Goal: Task Accomplishment & Management: Use online tool/utility

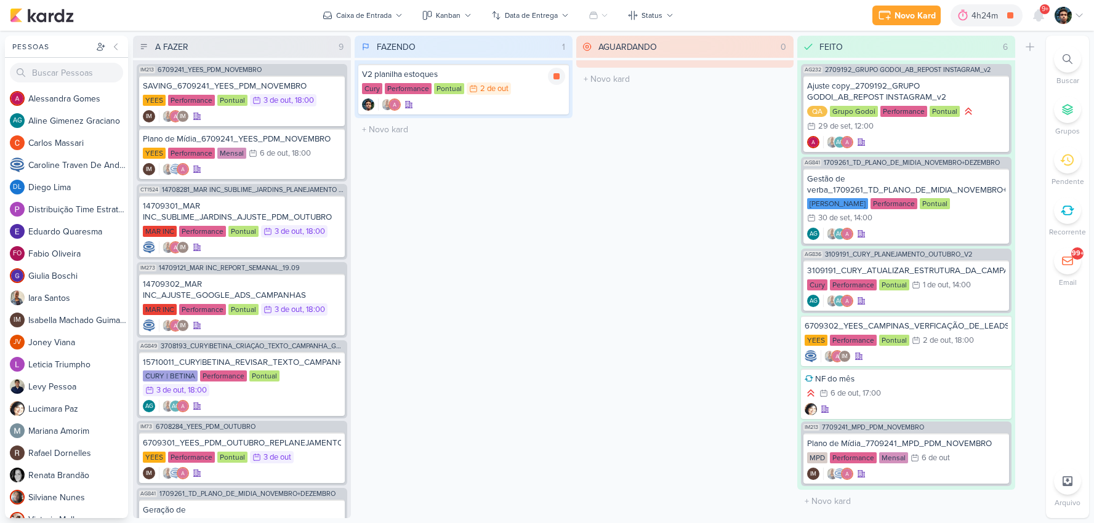
click at [540, 84] on div "Cury Performance Pontual 2/10 [DATE]" at bounding box center [463, 89] width 203 height 14
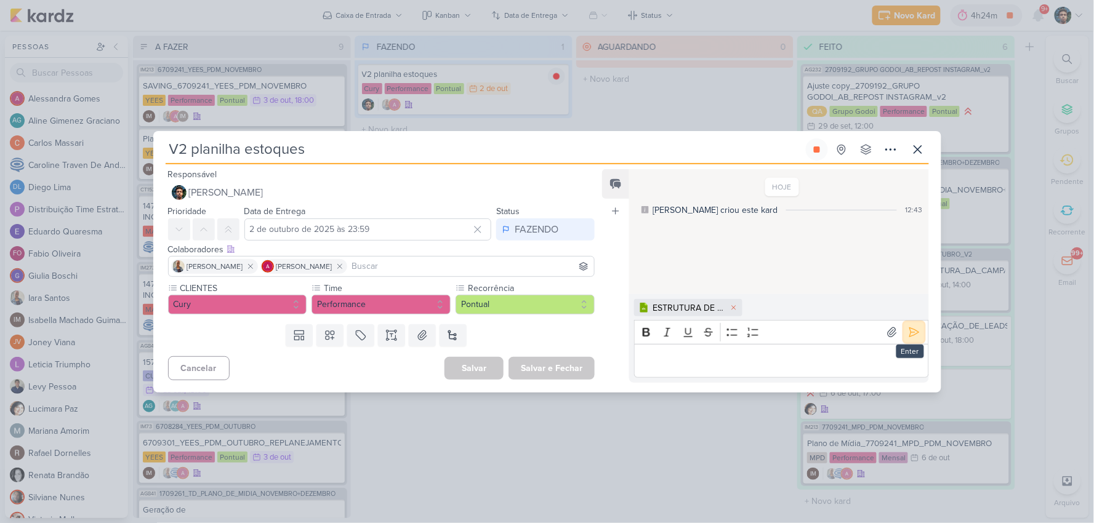
click at [915, 331] on button at bounding box center [914, 333] width 20 height 20
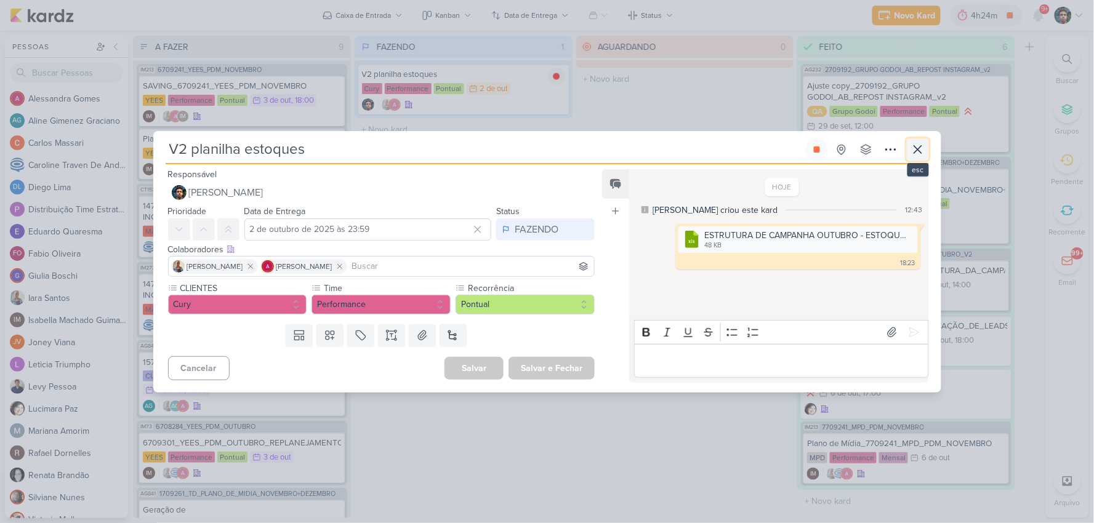
click at [916, 148] on icon at bounding box center [917, 149] width 7 height 7
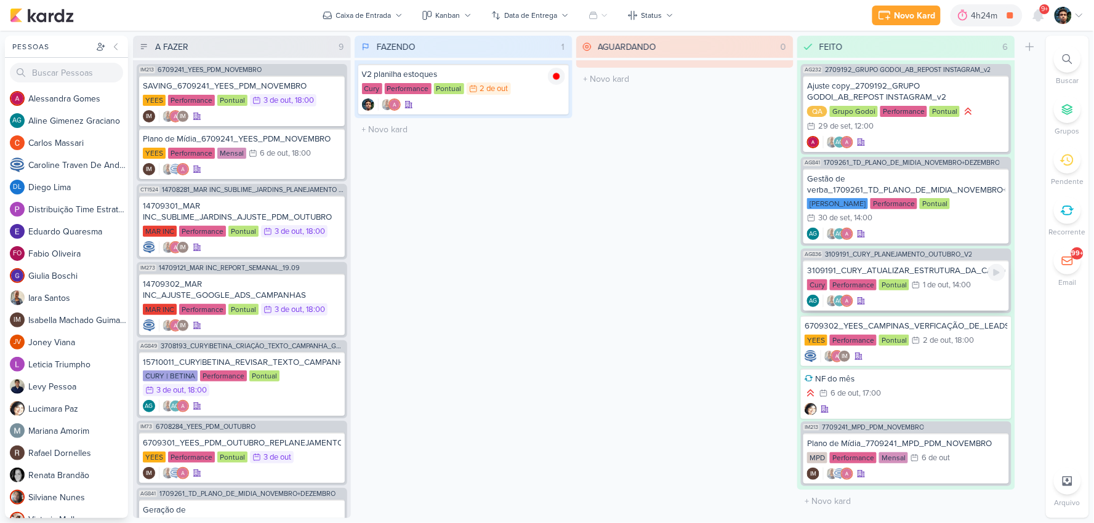
click at [958, 295] on div "AG AG" at bounding box center [906, 301] width 198 height 12
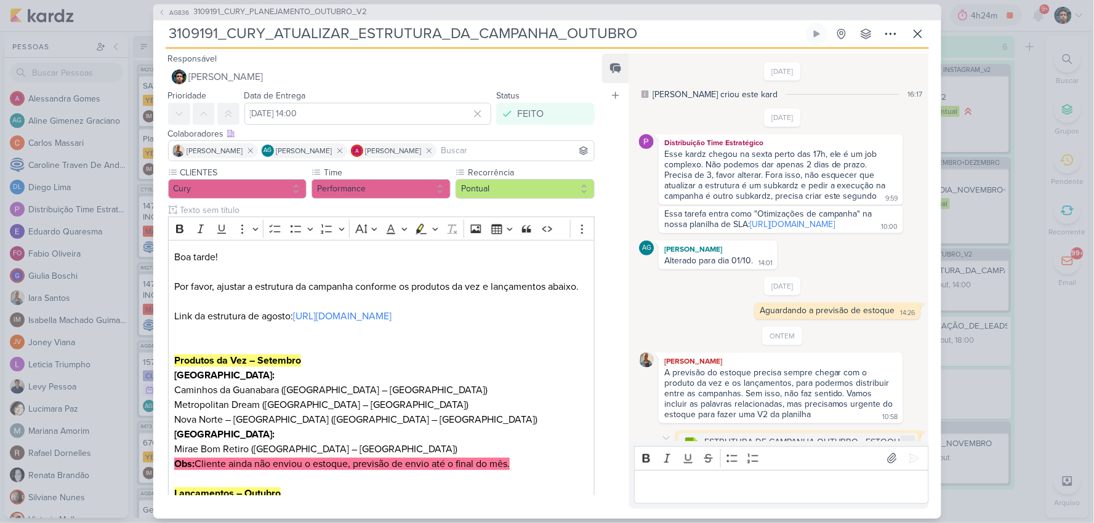
scroll to position [98, 0]
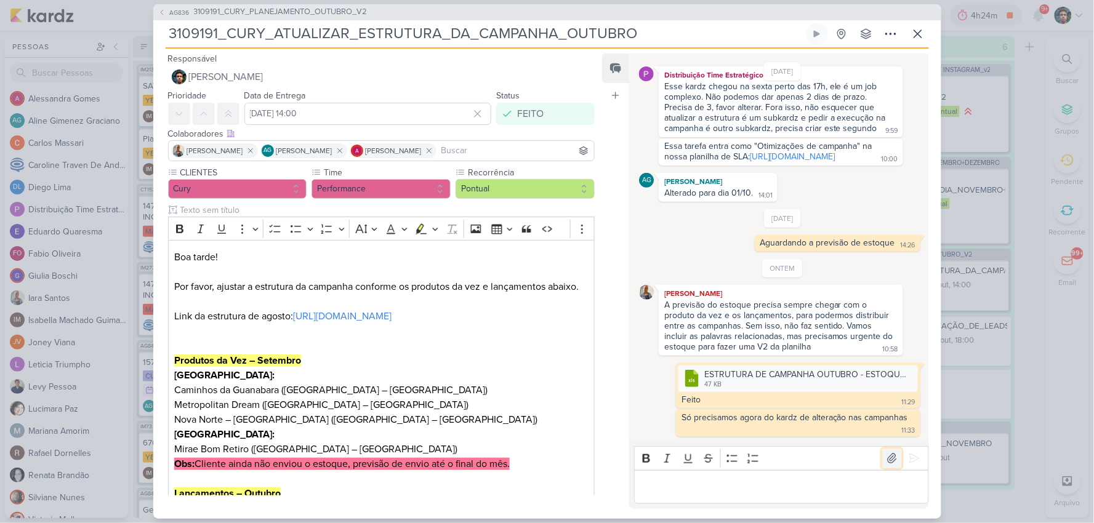
click at [886, 459] on icon at bounding box center [892, 458] width 12 height 12
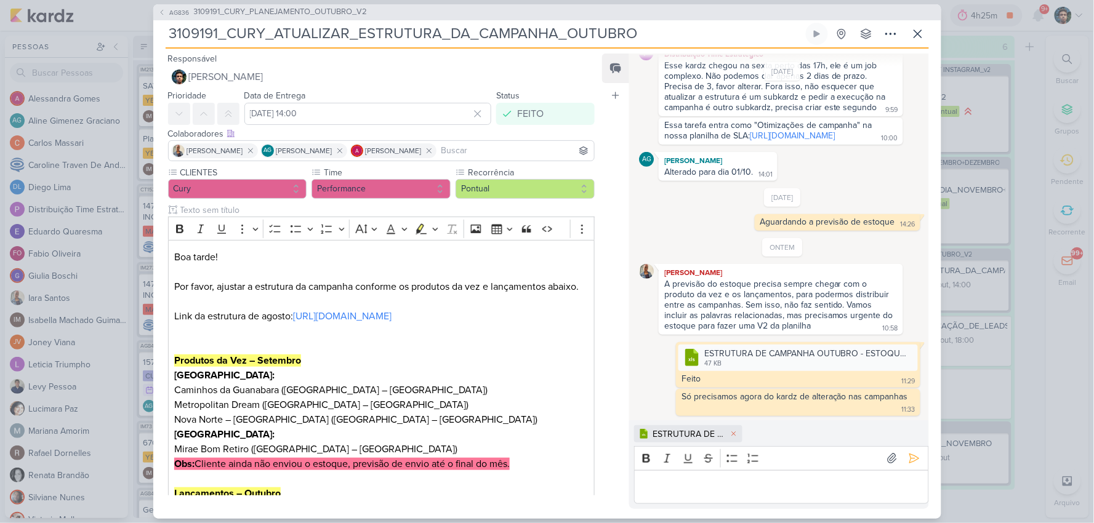
click at [720, 485] on p "Editor editing area: main" at bounding box center [781, 486] width 281 height 15
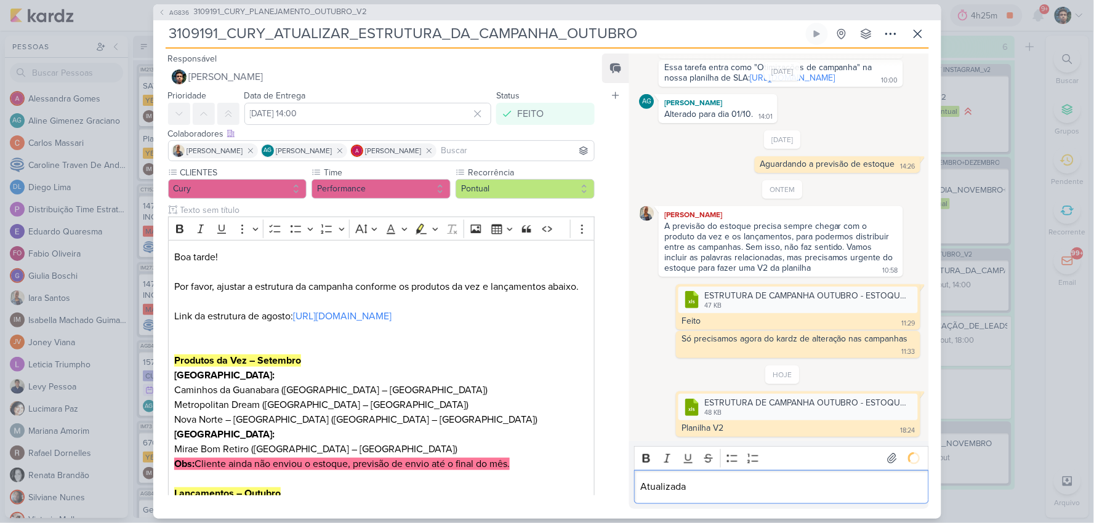
scroll to position [195, 0]
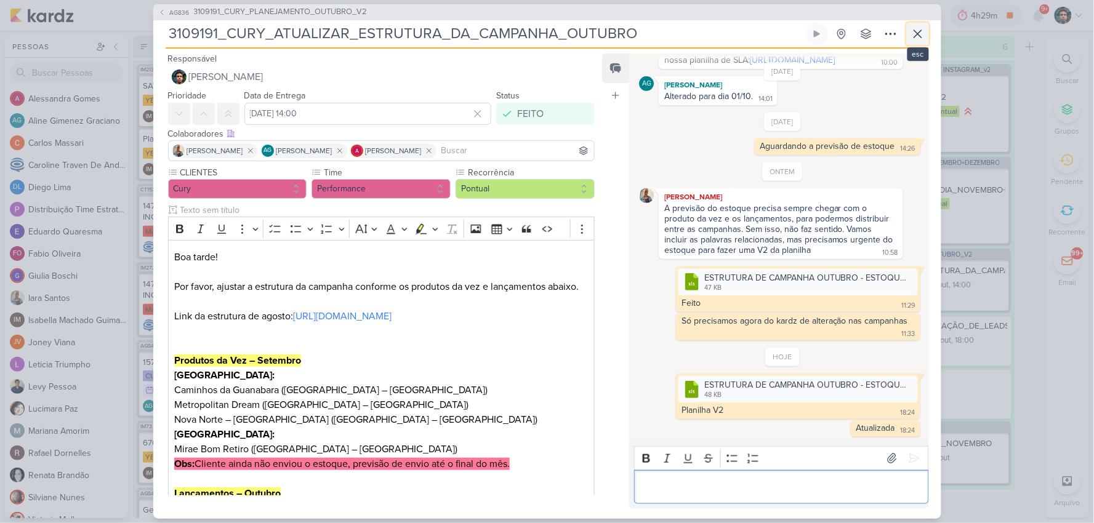
click at [911, 31] on icon at bounding box center [917, 33] width 15 height 15
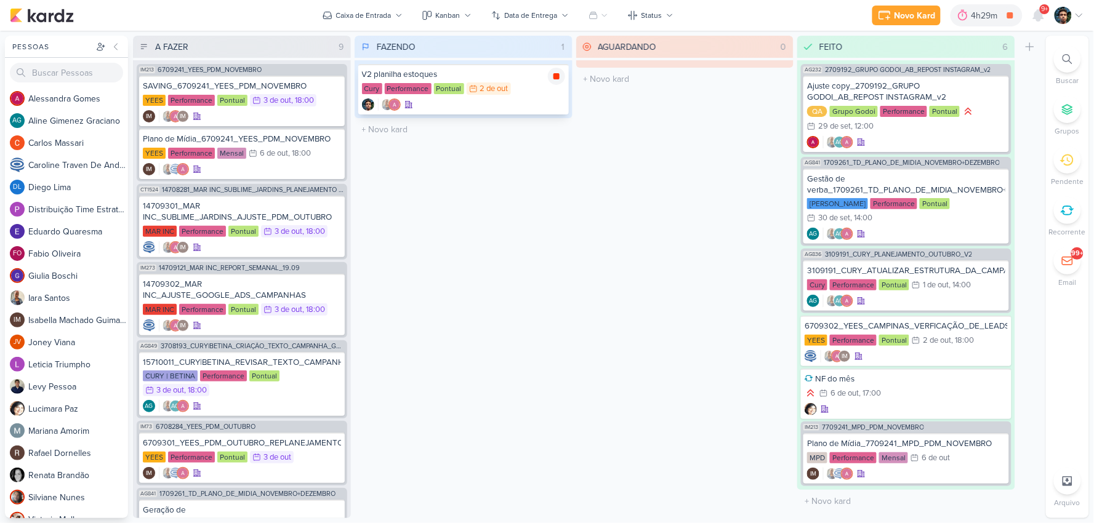
click at [555, 78] on icon at bounding box center [556, 76] width 6 height 6
click at [532, 95] on div "V2 planilha estoques Cury Performance Pontual 2/10 [DATE]" at bounding box center [463, 89] width 211 height 50
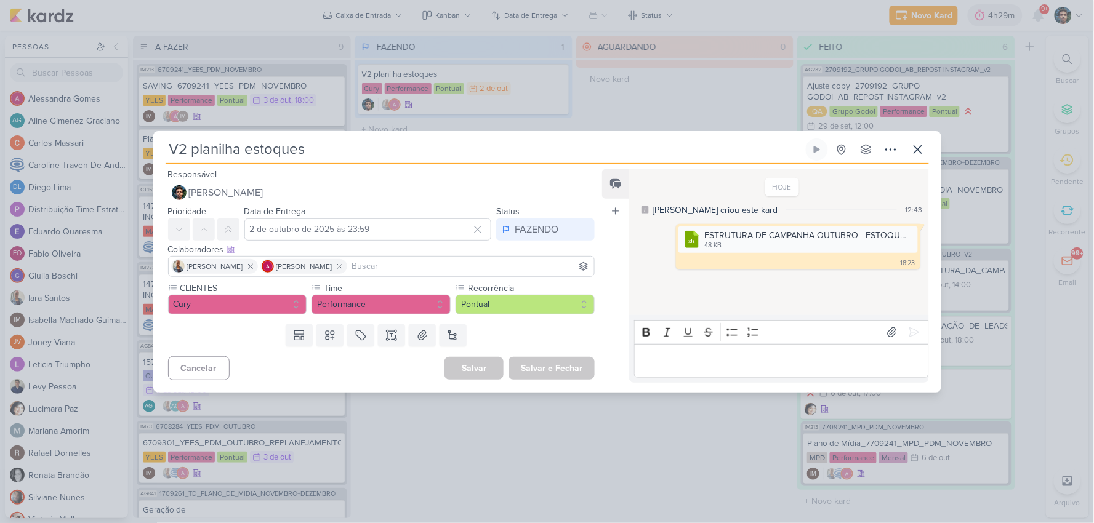
click at [365, 260] on input at bounding box center [471, 266] width 243 height 15
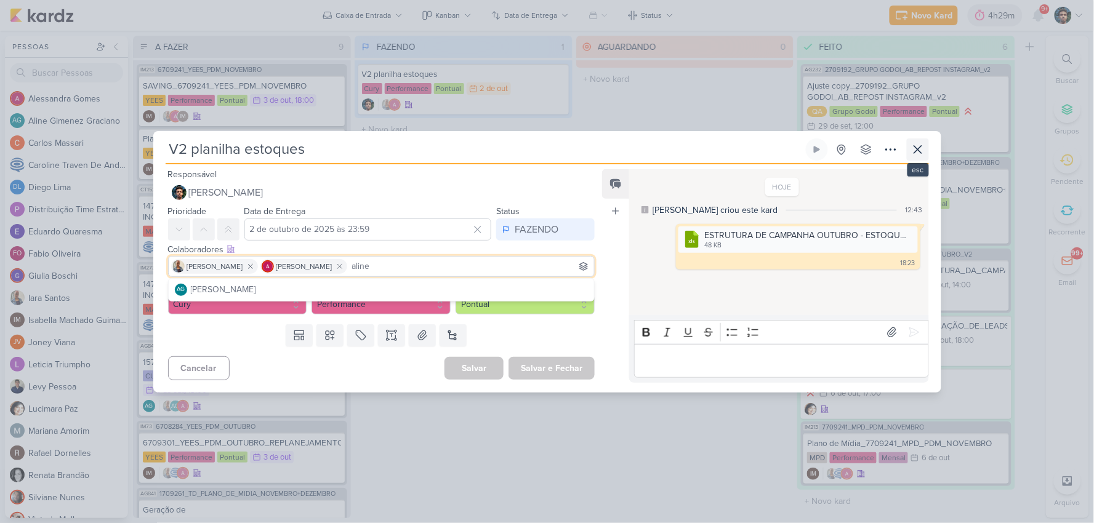
type input "aline"
click at [916, 154] on icon at bounding box center [917, 149] width 15 height 15
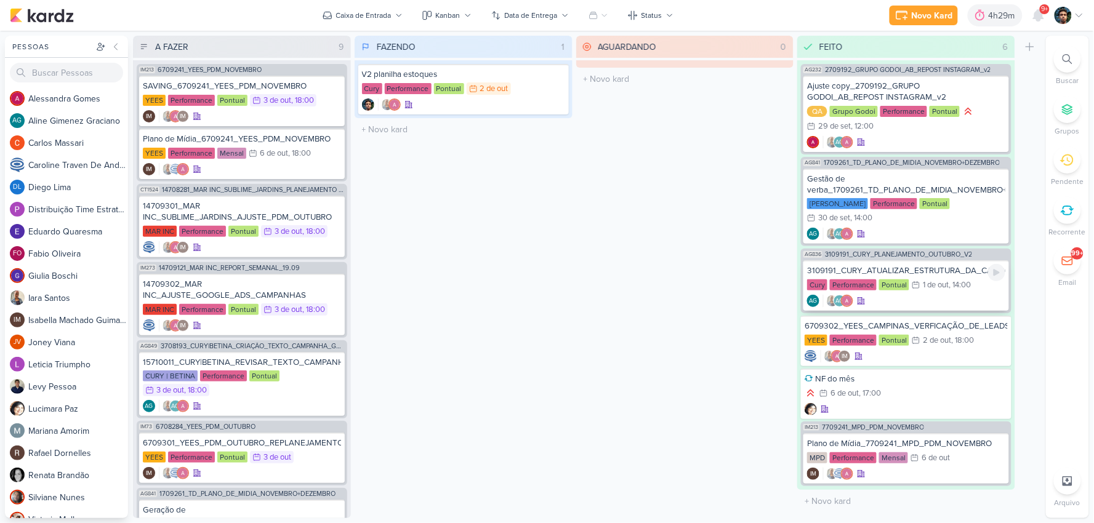
click at [961, 295] on div "AG AG" at bounding box center [906, 301] width 198 height 12
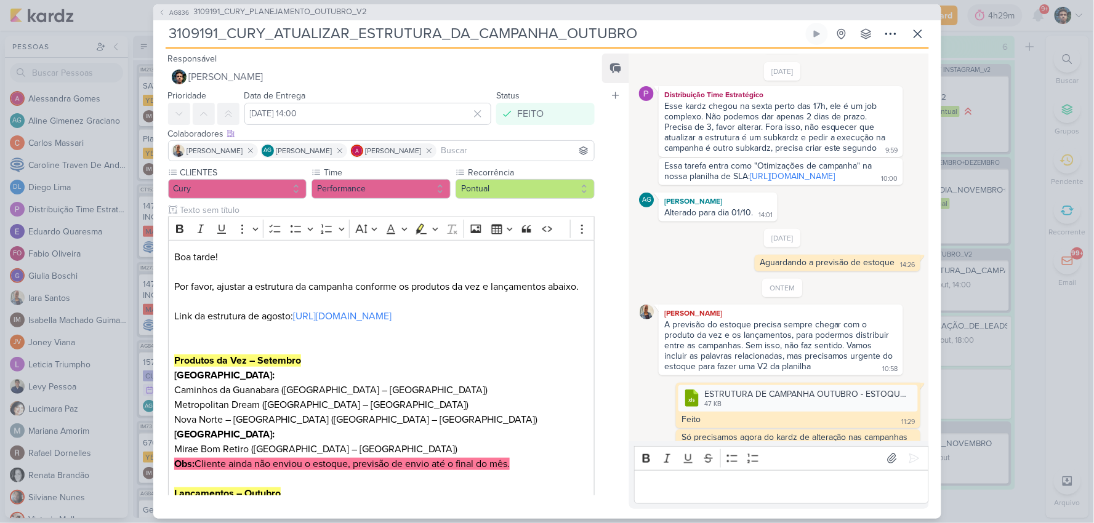
scroll to position [0, 0]
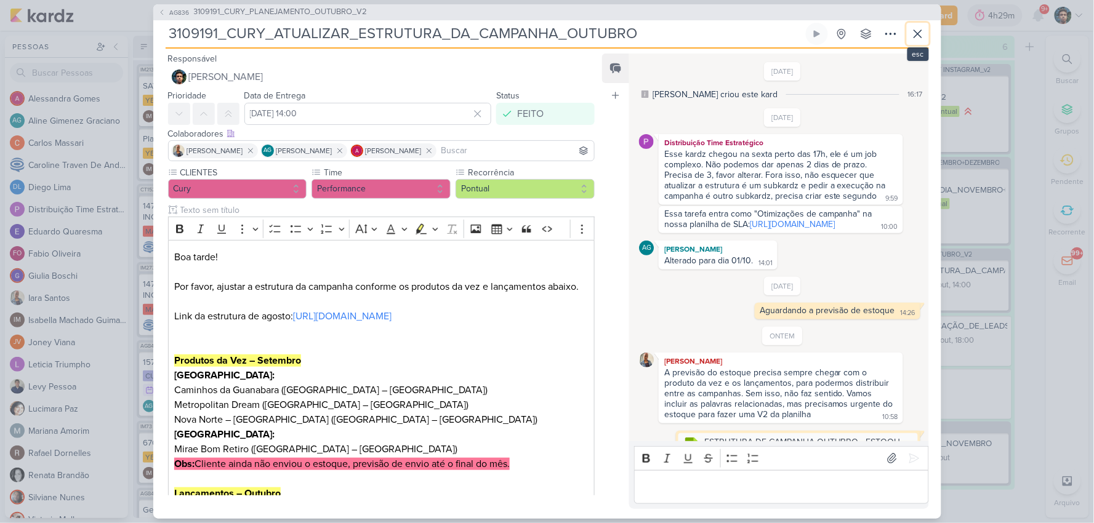
click at [921, 32] on icon at bounding box center [917, 33] width 15 height 15
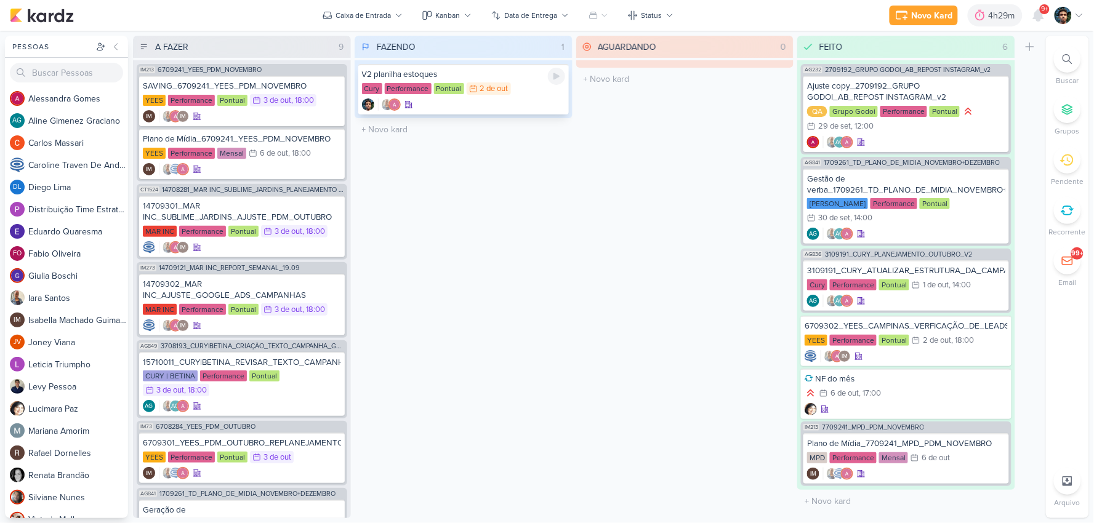
click at [475, 101] on div at bounding box center [463, 104] width 203 height 12
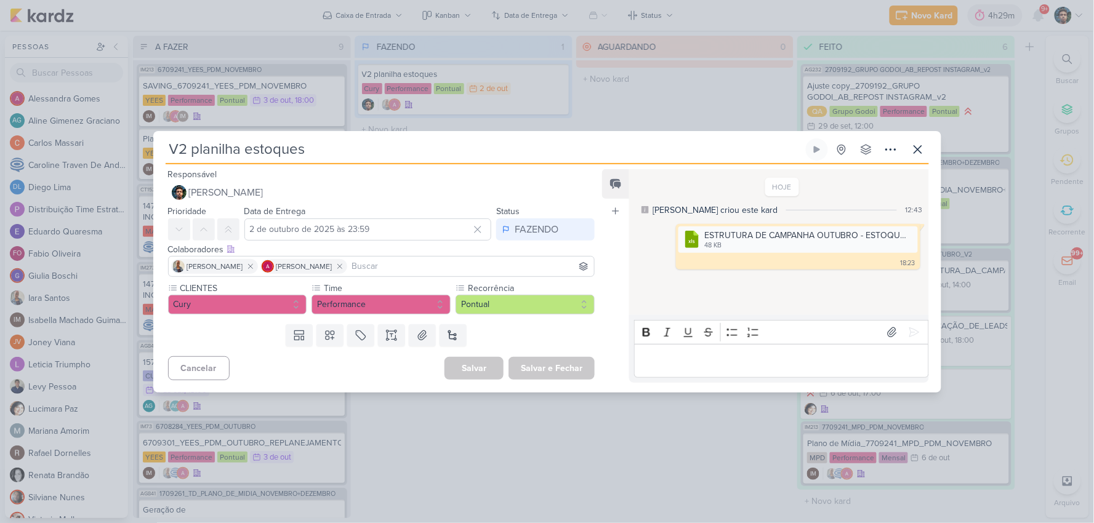
click at [370, 263] on input at bounding box center [471, 266] width 243 height 15
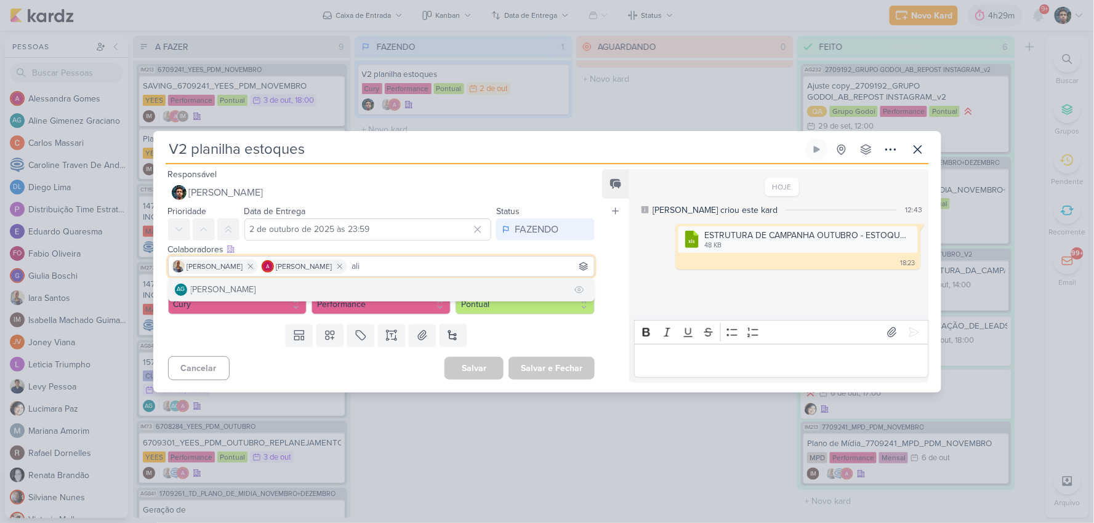
type input "ali"
click at [256, 292] on div "[PERSON_NAME]" at bounding box center [223, 289] width 65 height 13
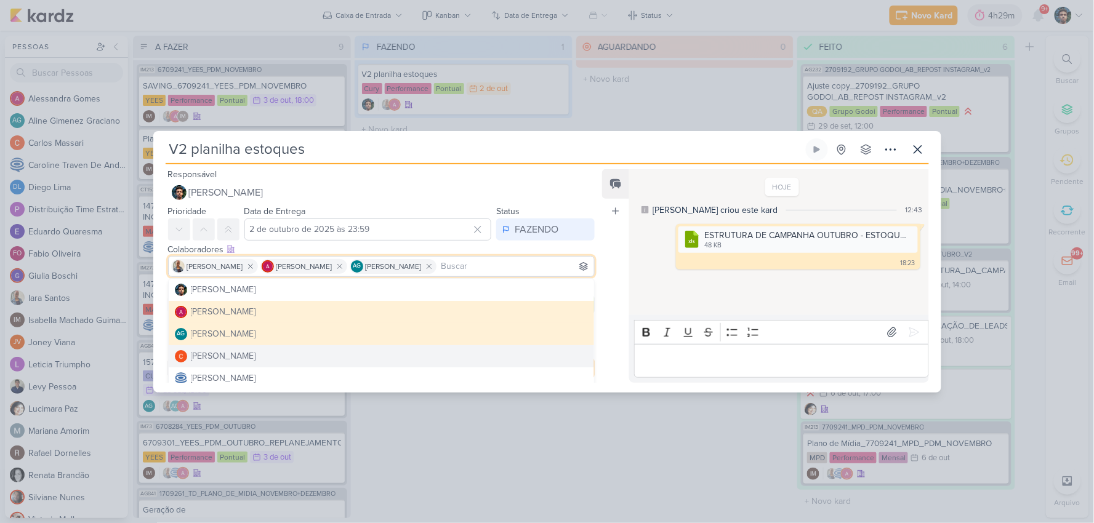
click at [614, 355] on div "Feed Atrelar email Solte o email para atrelar ao kard" at bounding box center [615, 276] width 27 height 214
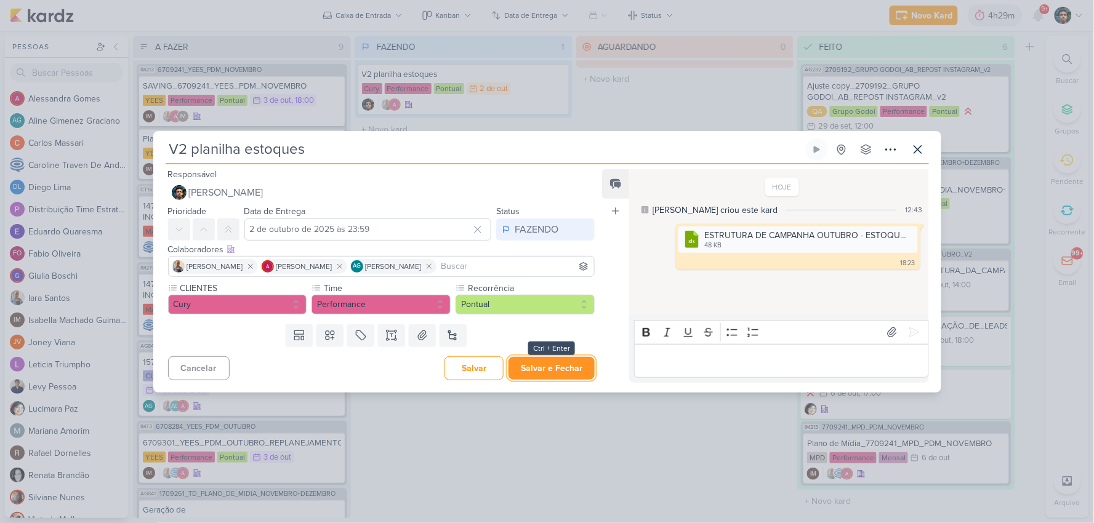
click at [555, 368] on button "Salvar e Fechar" at bounding box center [551, 368] width 86 height 23
